Goal: Find specific page/section: Find specific page/section

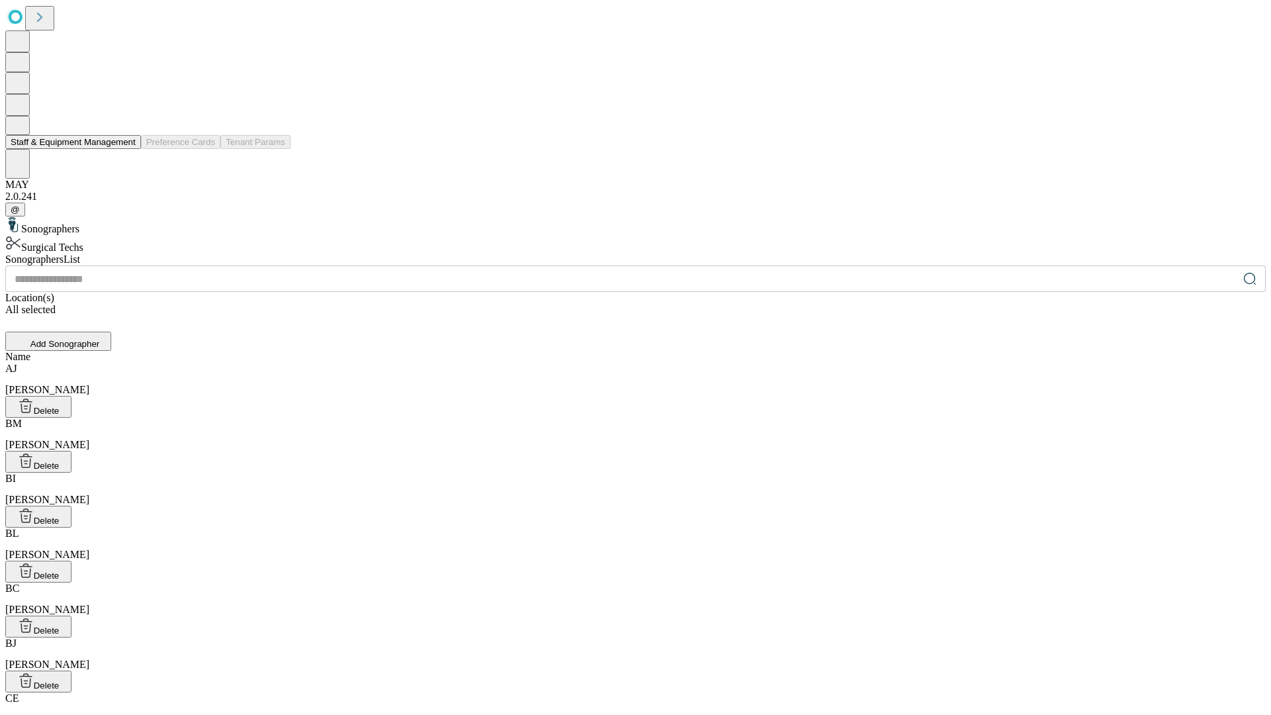
click at [126, 149] on button "Staff & Equipment Management" at bounding box center [73, 142] width 136 height 14
